Goal: Navigation & Orientation: Find specific page/section

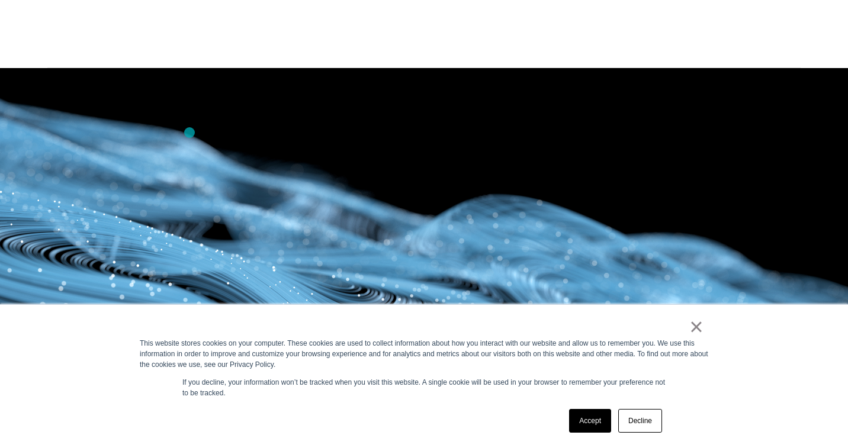
scroll to position [309, 0]
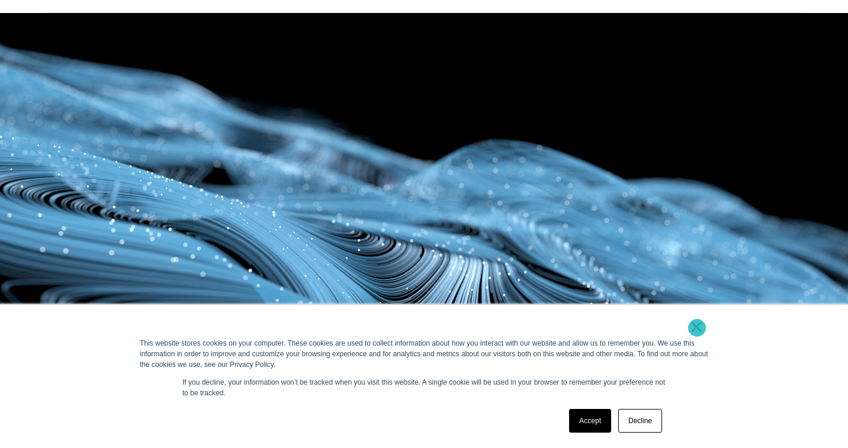
click at [698, 328] on link "×" at bounding box center [696, 327] width 14 height 11
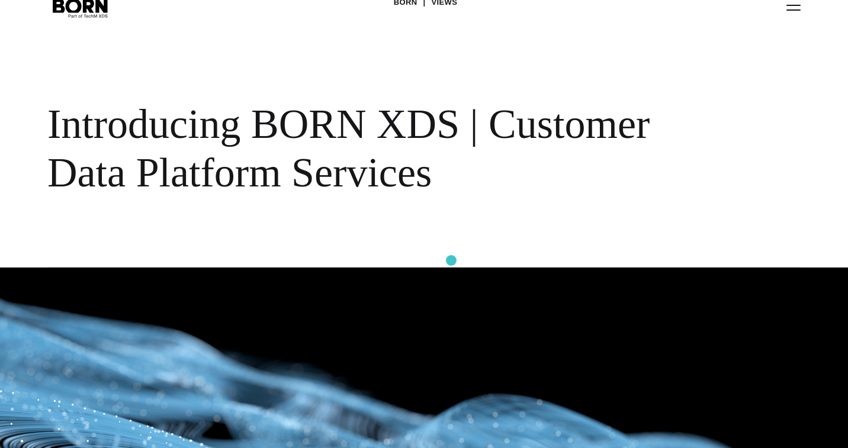
scroll to position [0, 0]
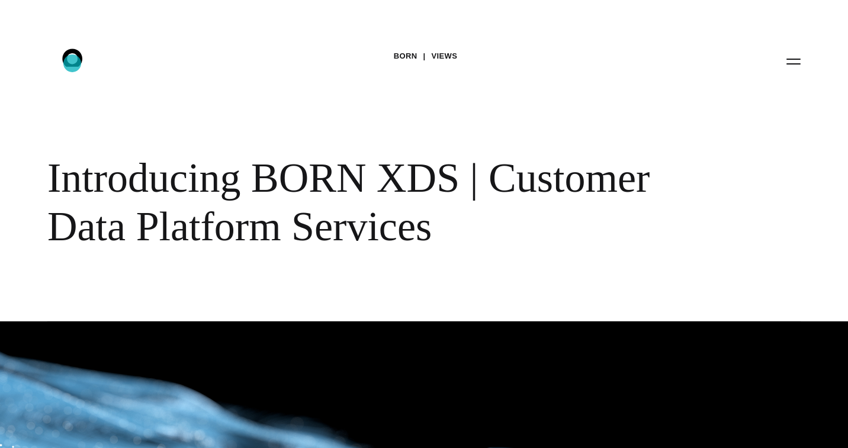
click at [72, 63] on icon at bounding box center [72, 58] width 20 height 18
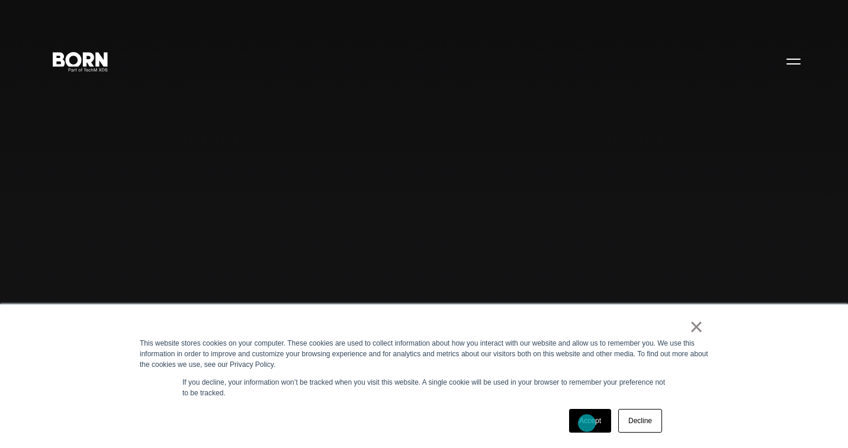
click at [587, 423] on link "Accept" at bounding box center [590, 421] width 42 height 24
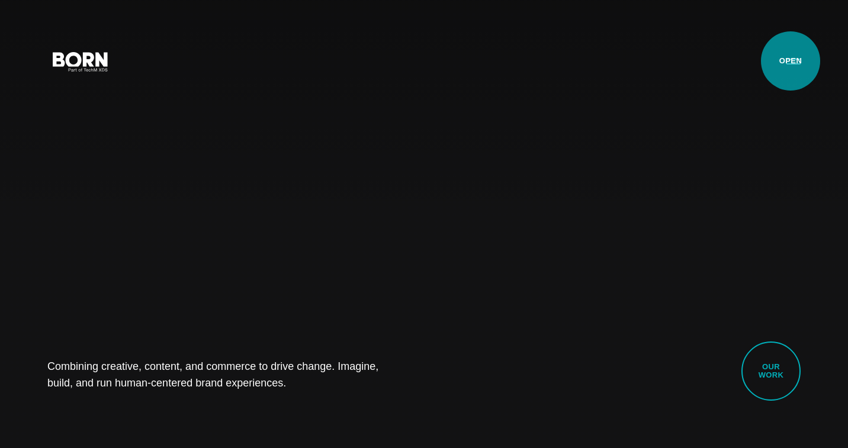
click at [791, 61] on button "Primary Menu" at bounding box center [793, 61] width 28 height 25
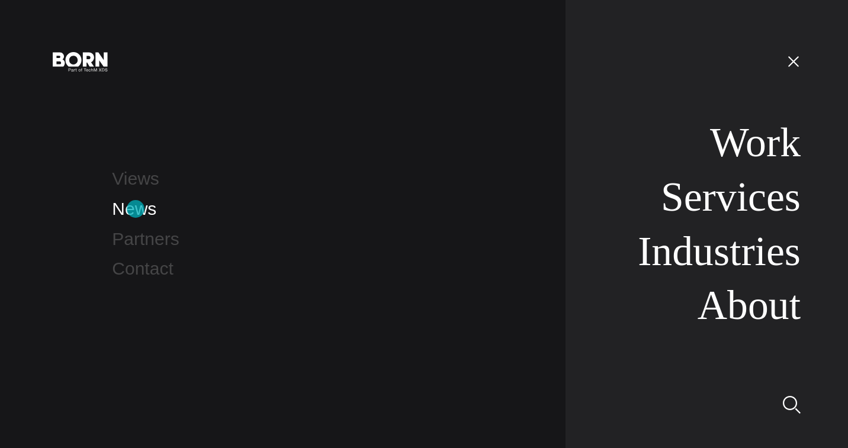
click at [136, 209] on link "News" at bounding box center [134, 209] width 44 height 20
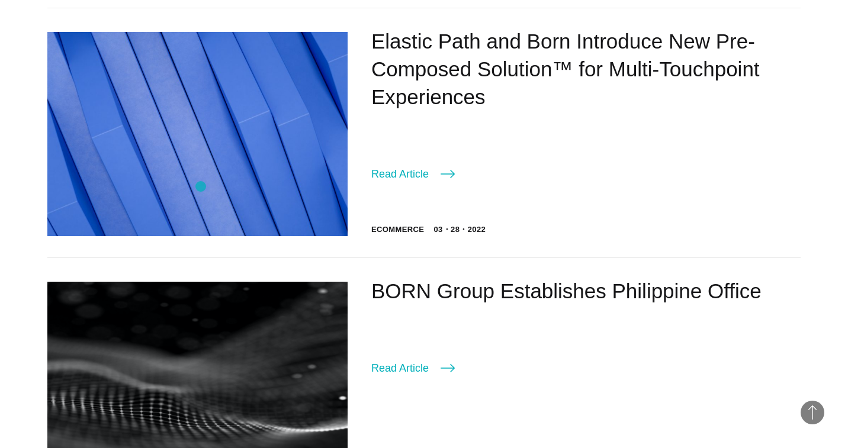
scroll to position [1161, 0]
